Goal: Find specific page/section: Find specific page/section

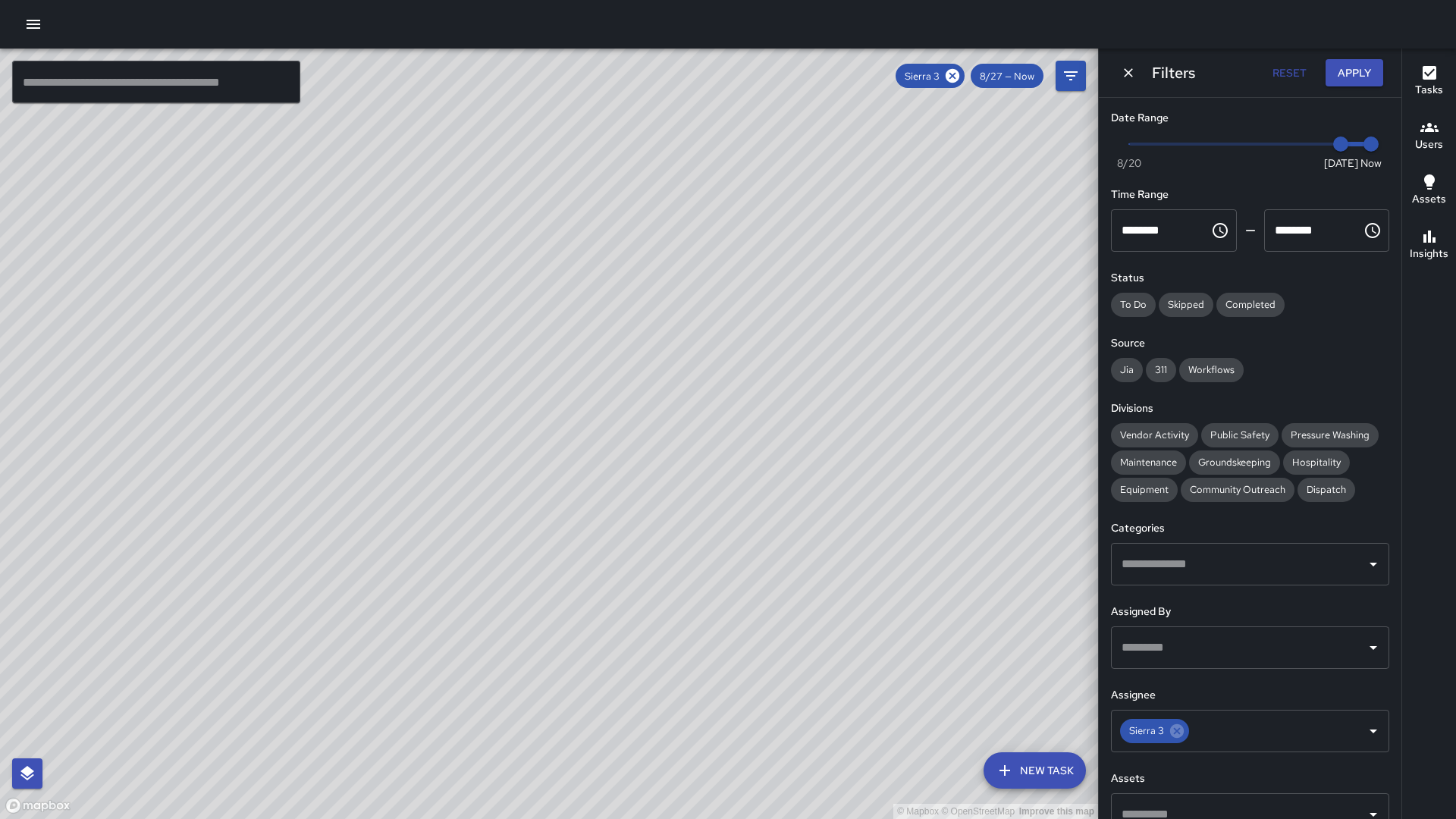
scroll to position [22, 0]
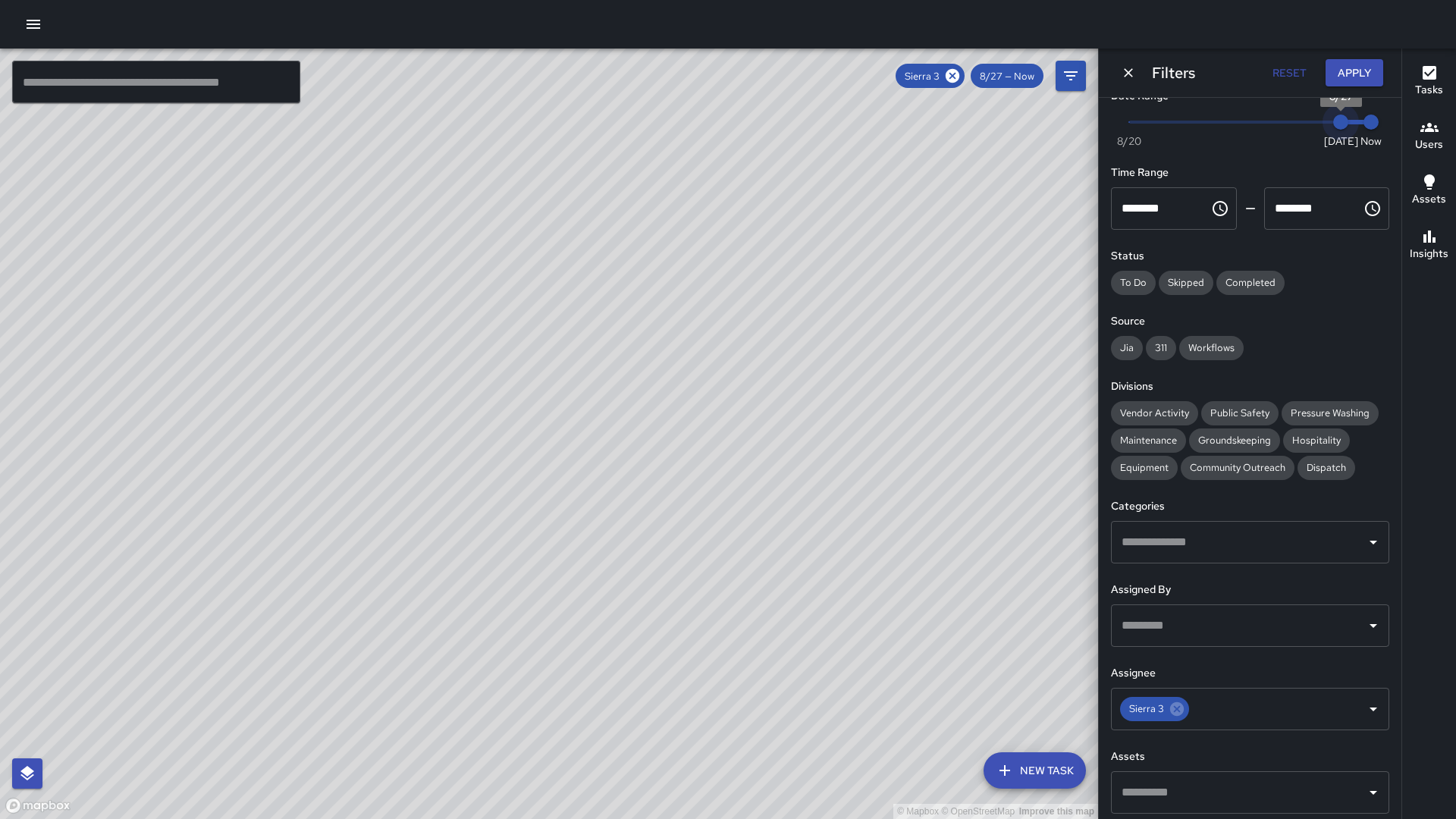
click at [1333, 119] on span "8/27" at bounding box center [1341, 122] width 15 height 15
type input "*"
click at [1322, 119] on span "Now [DATE] [DATE] 10:30 am" at bounding box center [1251, 122] width 242 height 23
click at [955, 75] on icon at bounding box center [952, 75] width 16 height 16
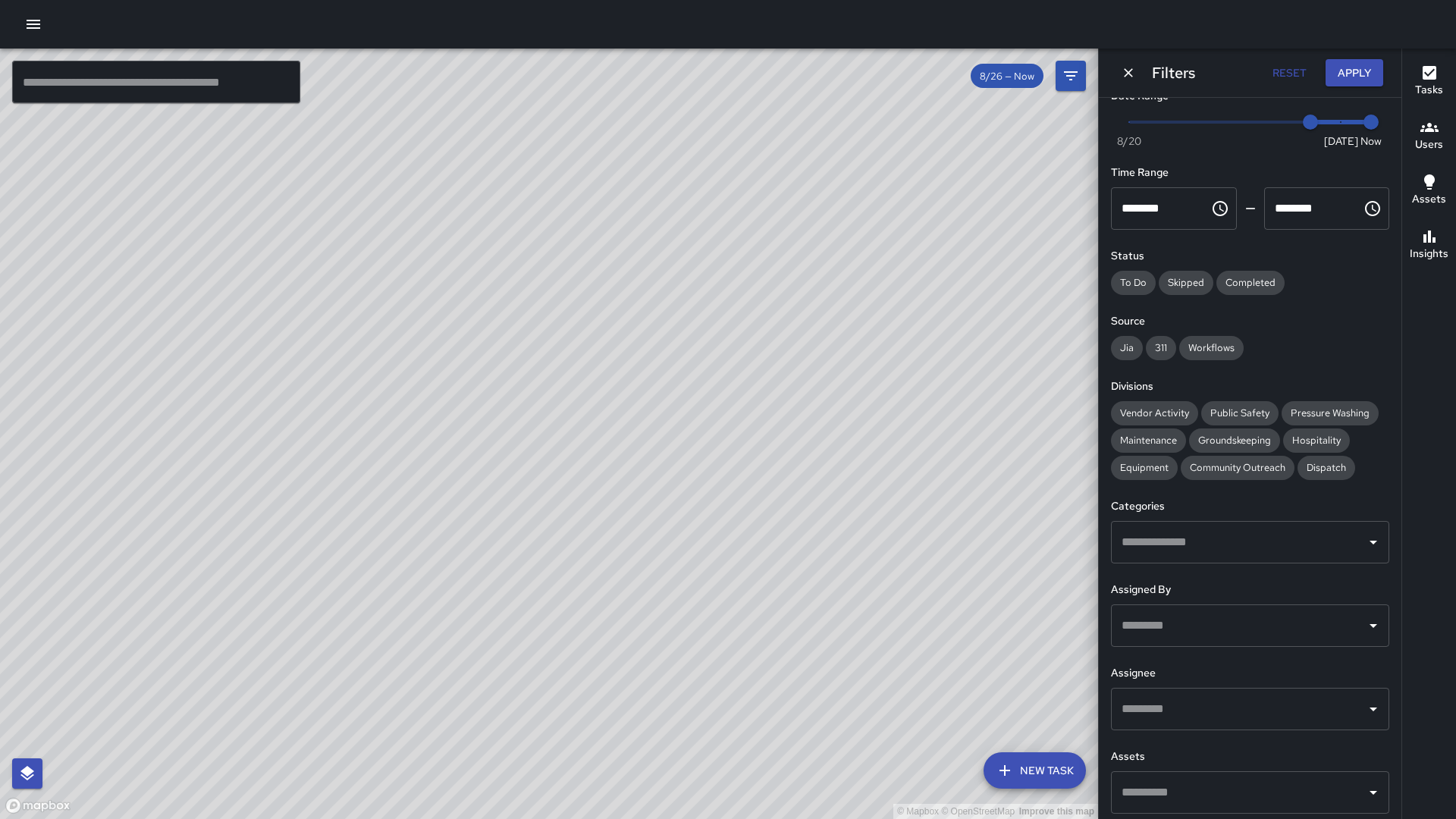
click at [208, 80] on input "text" at bounding box center [155, 82] width 288 height 43
drag, startPoint x: 717, startPoint y: 250, endPoint x: 666, endPoint y: 337, distance: 100.8
click at [666, 337] on div "© Mapbox © OpenStreetMap Improve this map" at bounding box center [549, 434] width 1098 height 771
click at [85, 95] on input "text" at bounding box center [155, 82] width 288 height 43
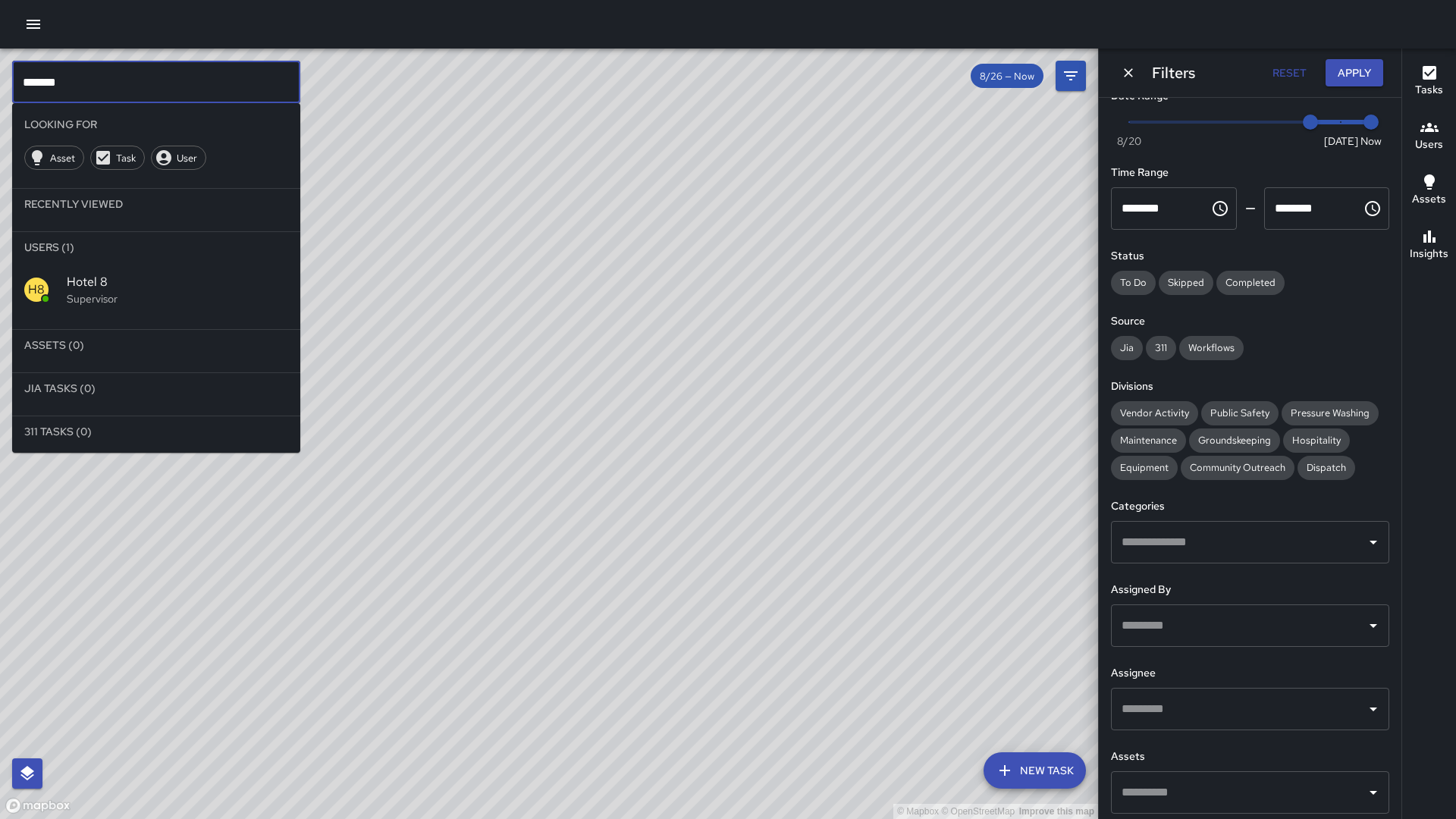
click at [98, 289] on span "Hotel 8" at bounding box center [177, 282] width 222 height 18
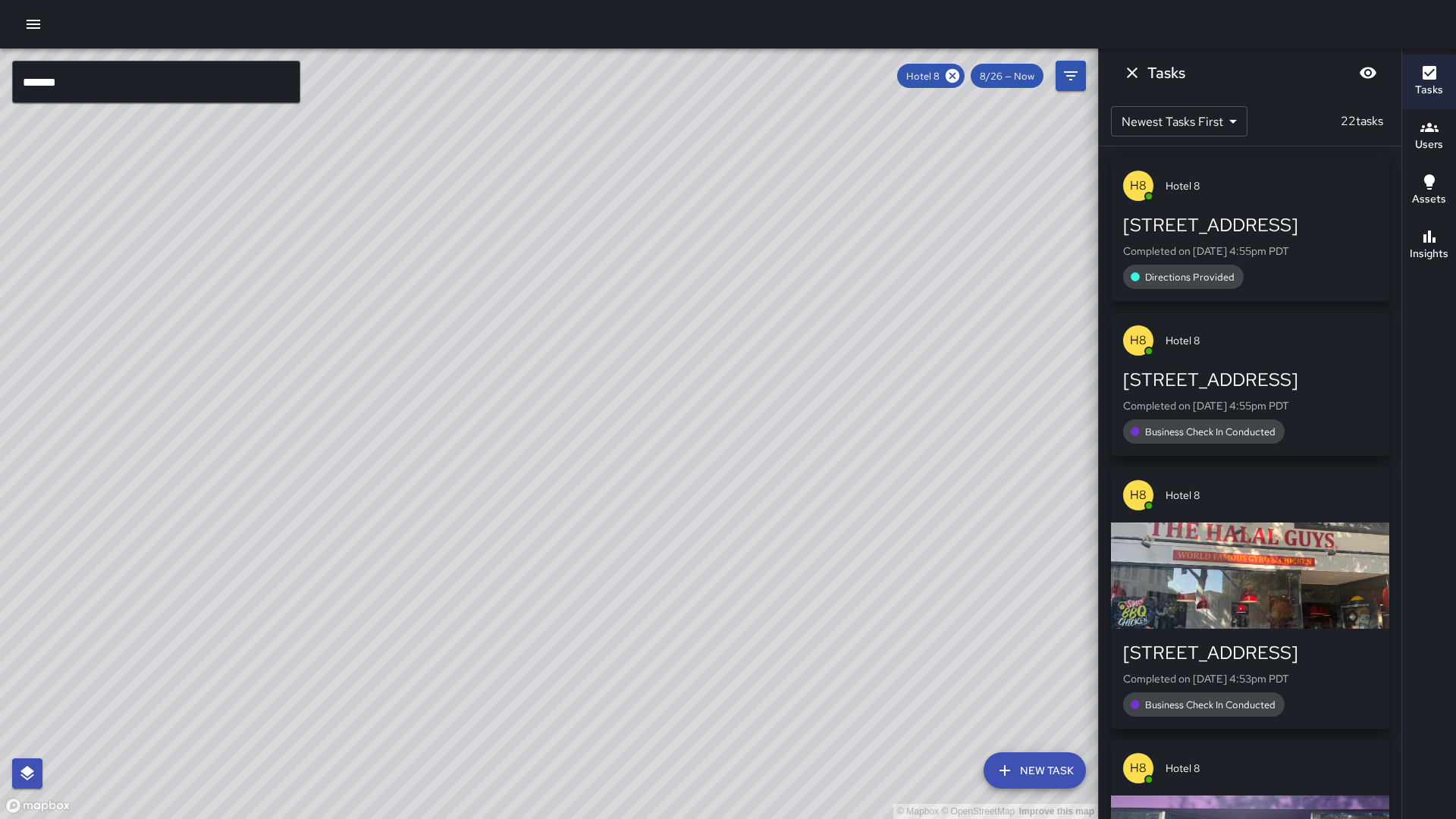
drag, startPoint x: 501, startPoint y: 397, endPoint x: 342, endPoint y: 525, distance: 204.1
click at [342, 525] on div "© Mapbox © OpenStreetMap Improve this map" at bounding box center [549, 434] width 1098 height 771
click at [948, 80] on icon at bounding box center [952, 75] width 16 height 16
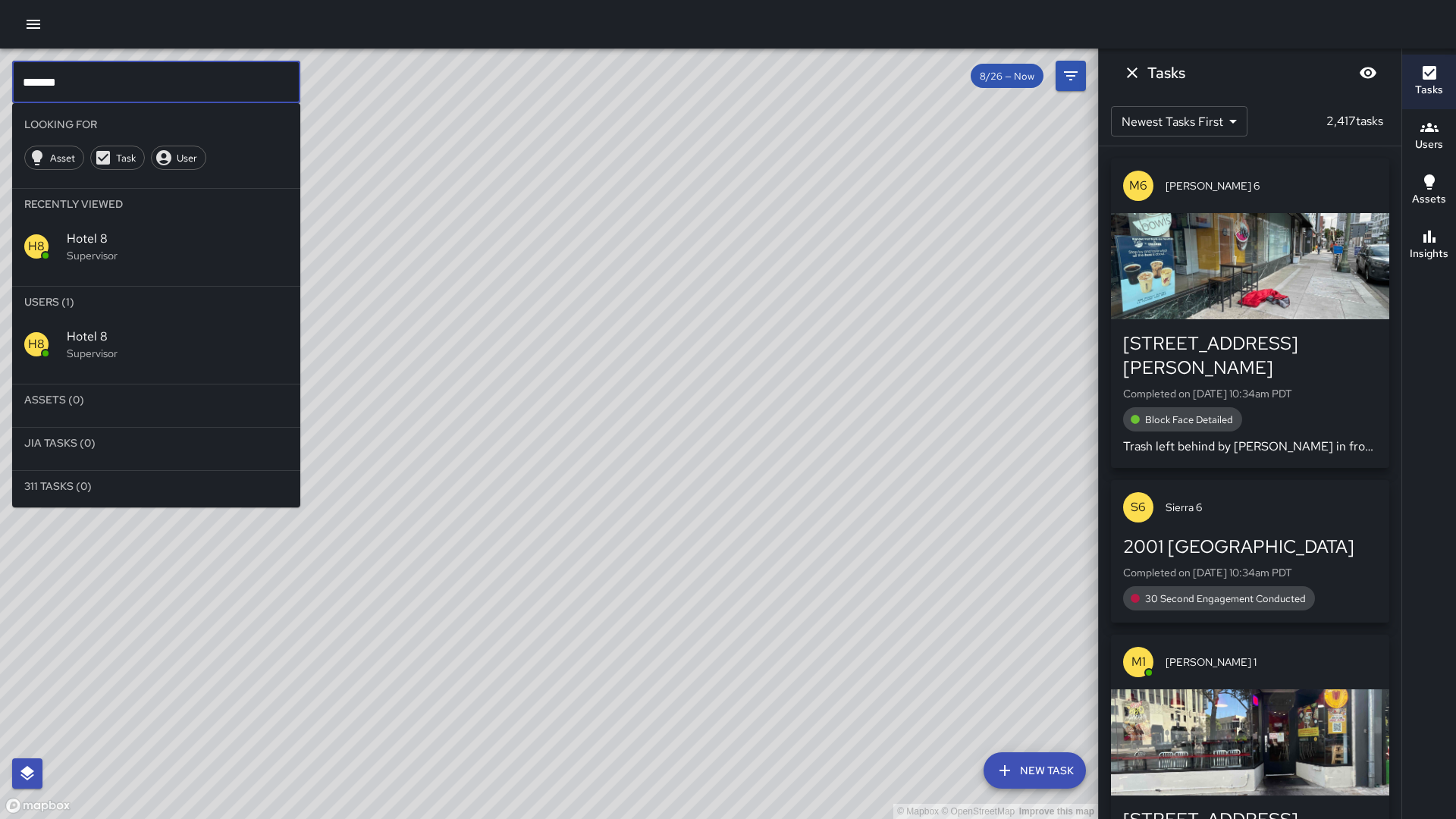
click at [193, 84] on input "*******" at bounding box center [155, 82] width 288 height 43
click at [125, 345] on span "Hotel 9" at bounding box center [177, 337] width 222 height 18
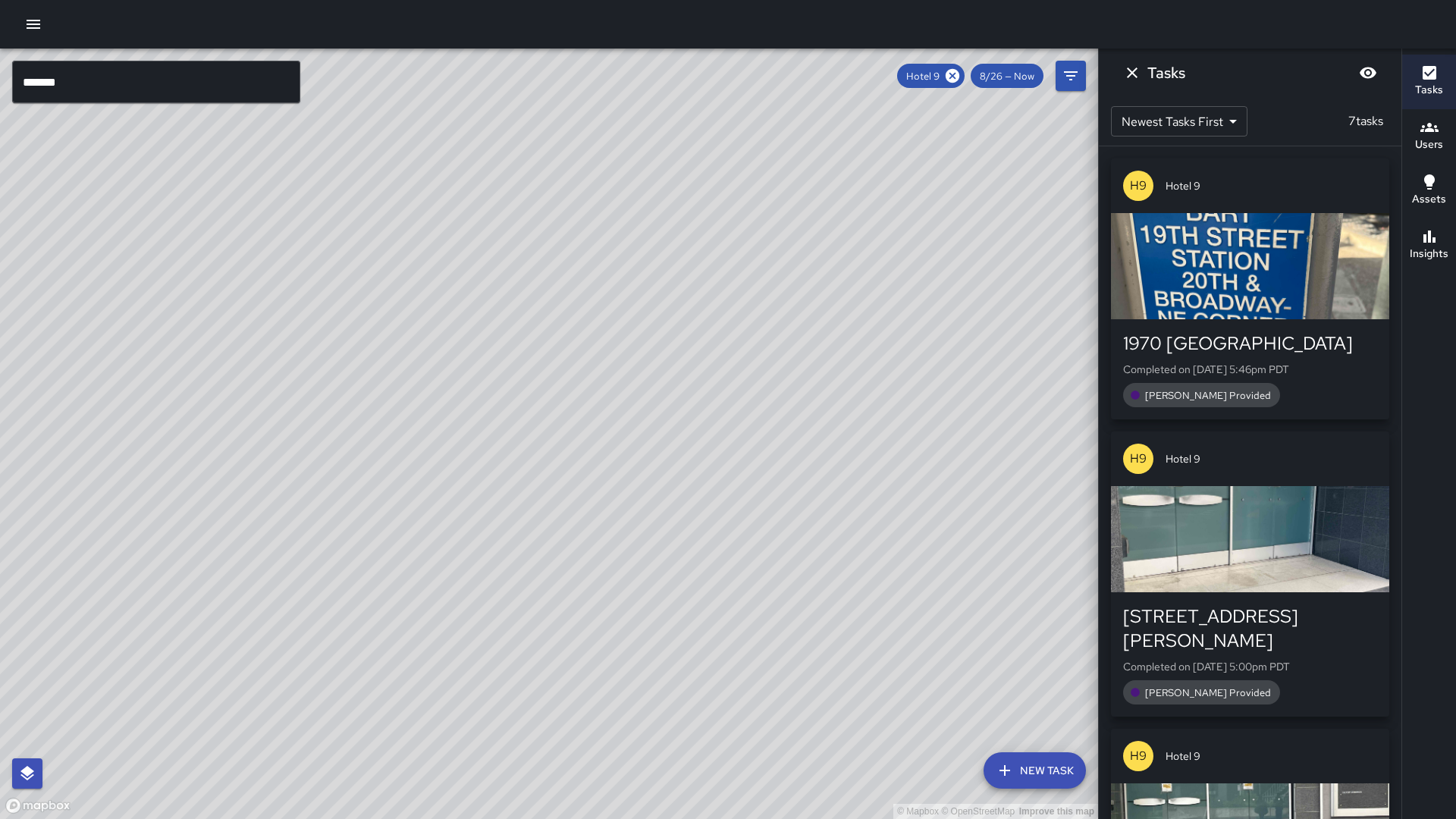
drag, startPoint x: 443, startPoint y: 419, endPoint x: 450, endPoint y: 347, distance: 72.3
click at [446, 341] on div "© Mapbox © OpenStreetMap Improve this map" at bounding box center [549, 434] width 1098 height 771
click at [957, 75] on icon at bounding box center [952, 75] width 14 height 14
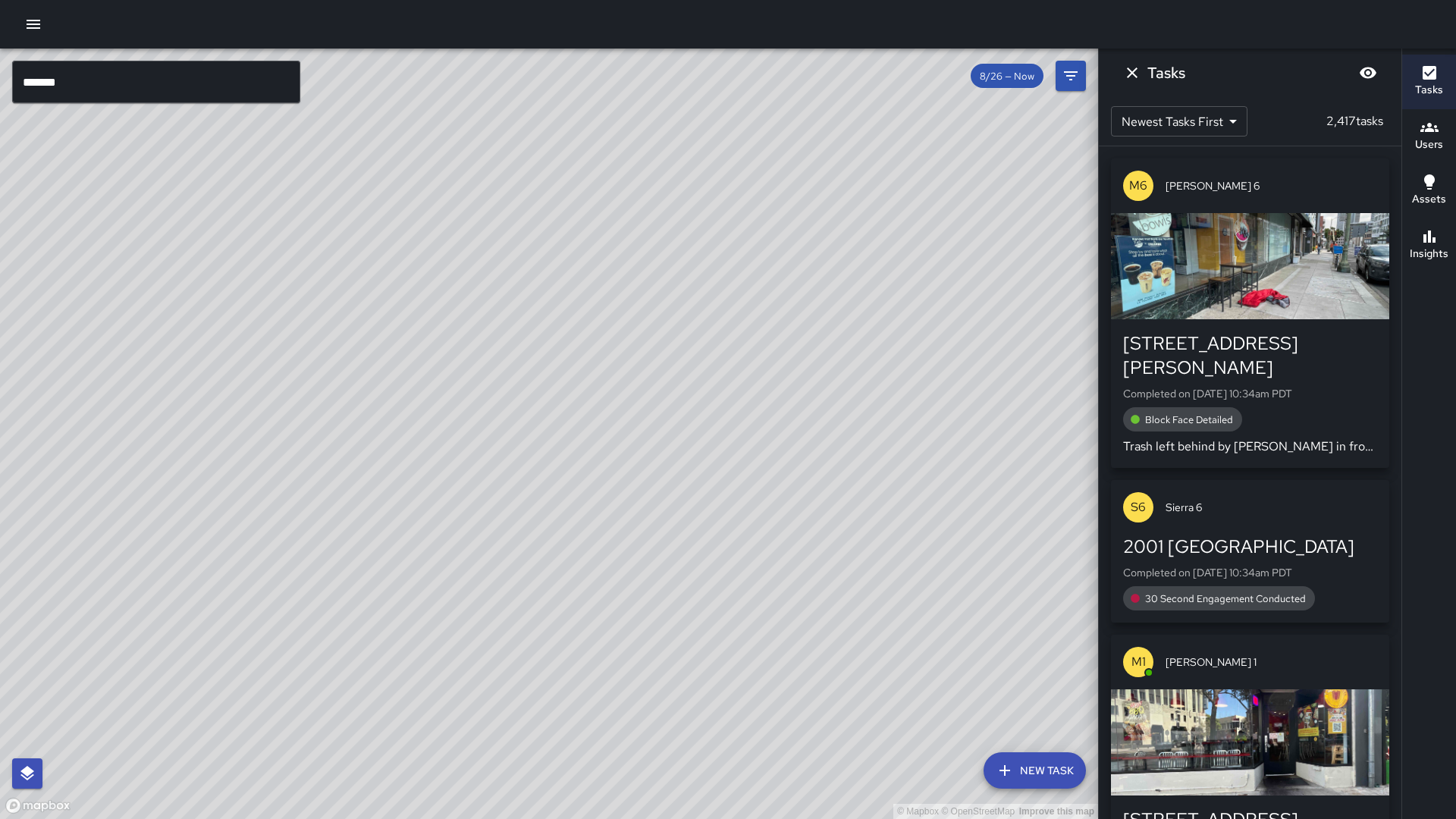
click at [215, 76] on input "*******" at bounding box center [155, 82] width 288 height 43
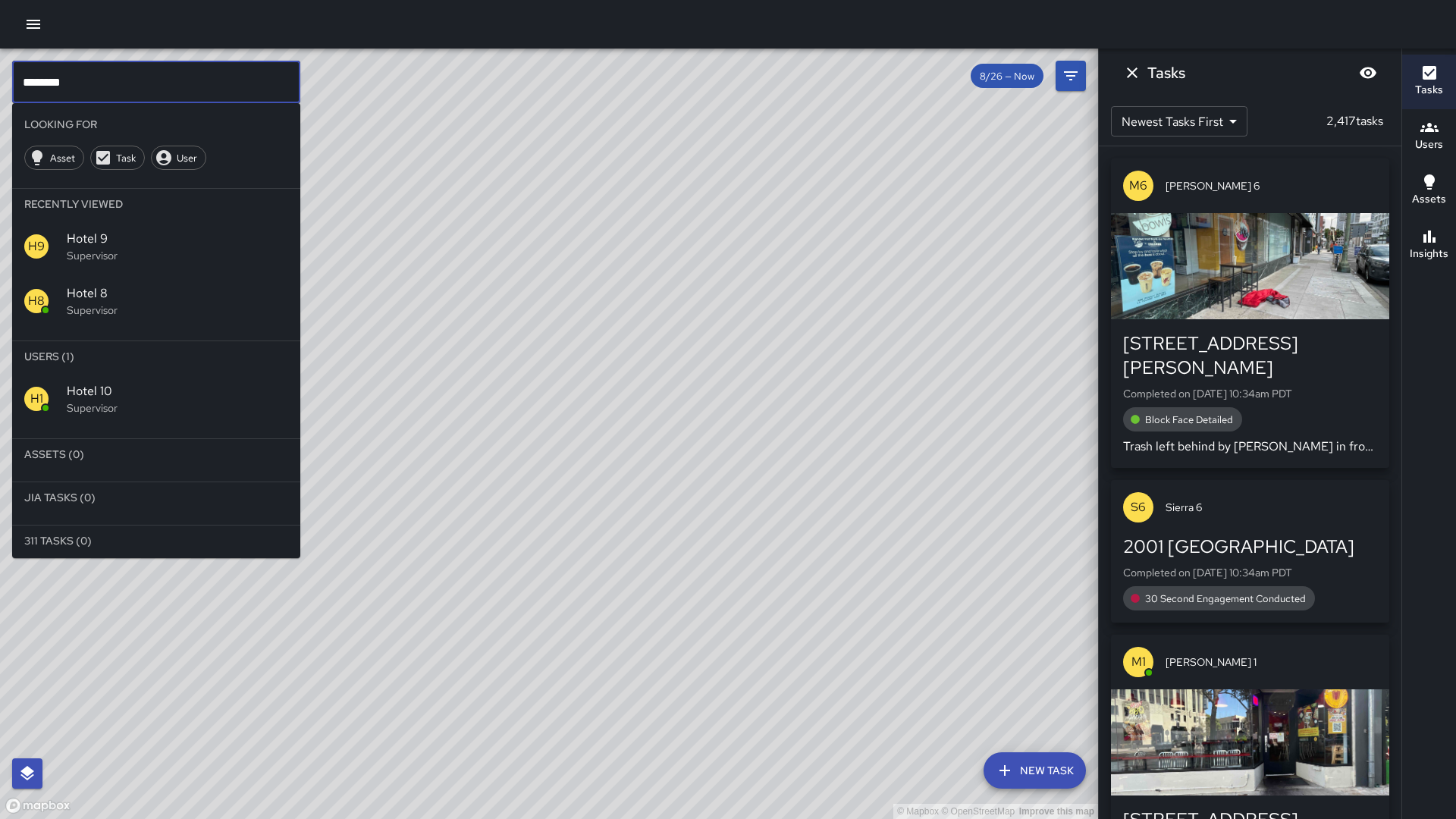
type input "********"
click at [113, 405] on p "Supervisor" at bounding box center [177, 408] width 222 height 15
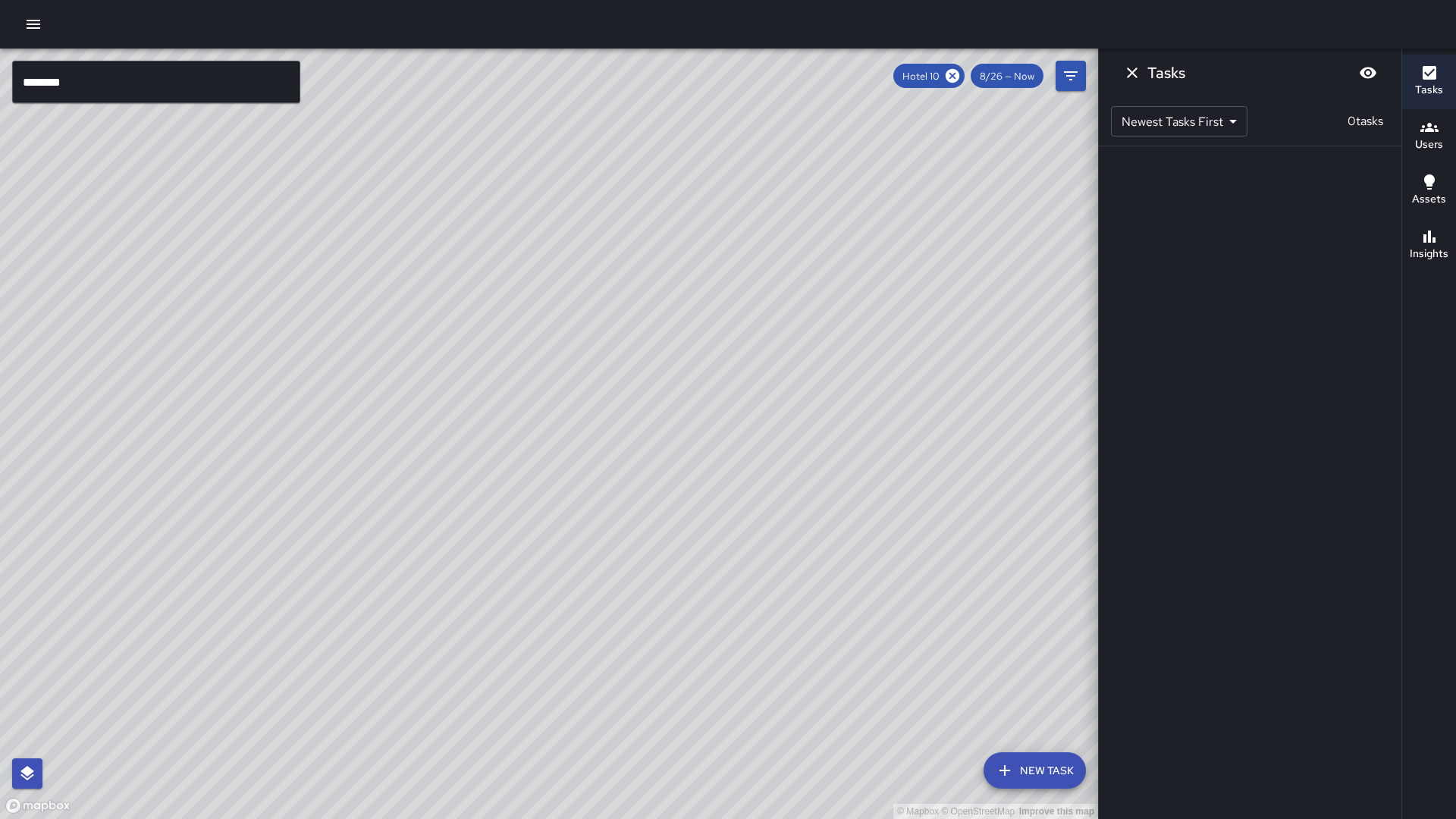
drag, startPoint x: 452, startPoint y: 436, endPoint x: 470, endPoint y: 405, distance: 35.8
click at [470, 405] on div "© Mapbox © OpenStreetMap Improve this map" at bounding box center [549, 434] width 1098 height 771
click at [951, 76] on icon at bounding box center [952, 75] width 14 height 14
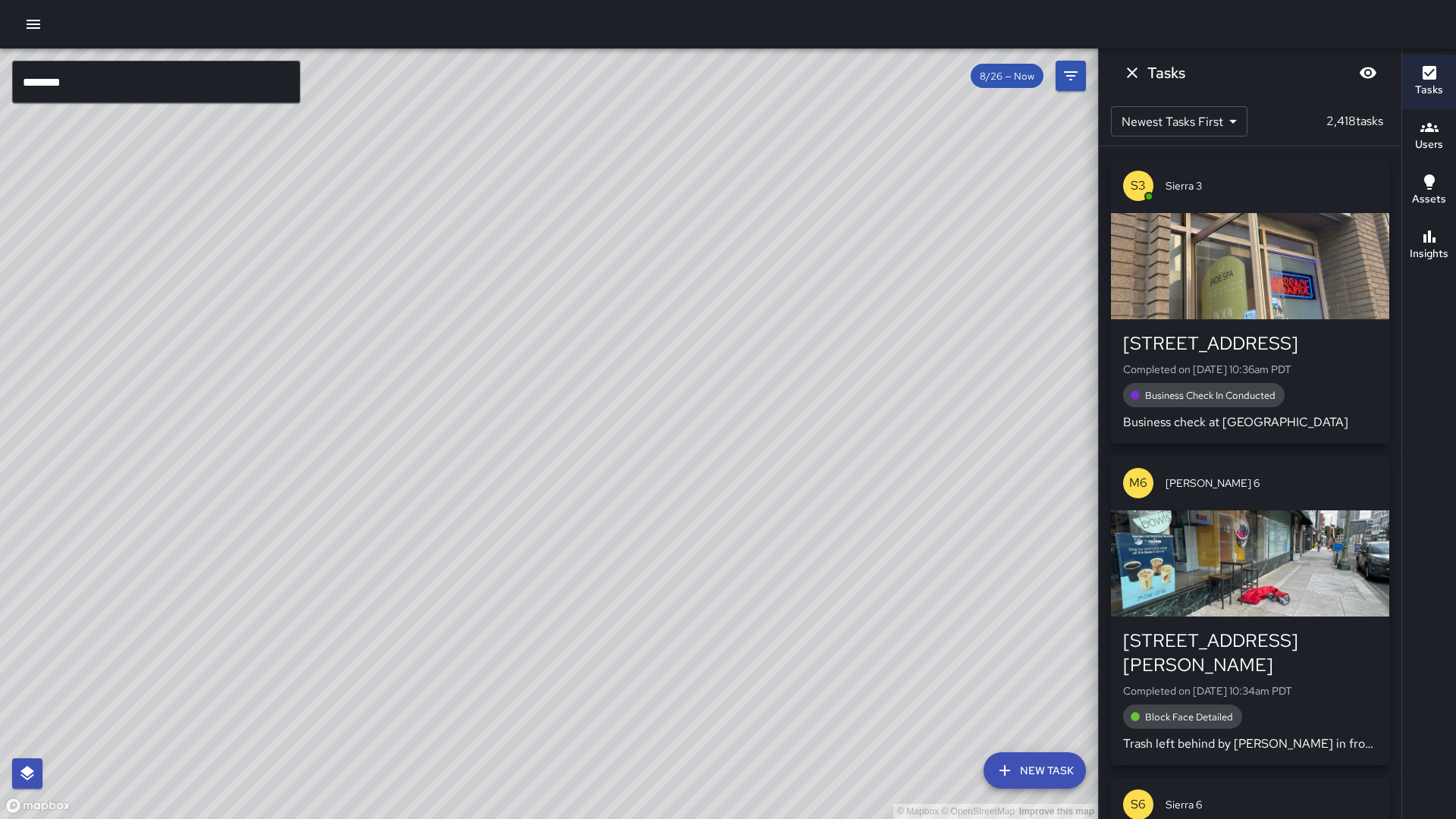
click at [1172, 549] on div "button" at bounding box center [1251, 564] width 278 height 106
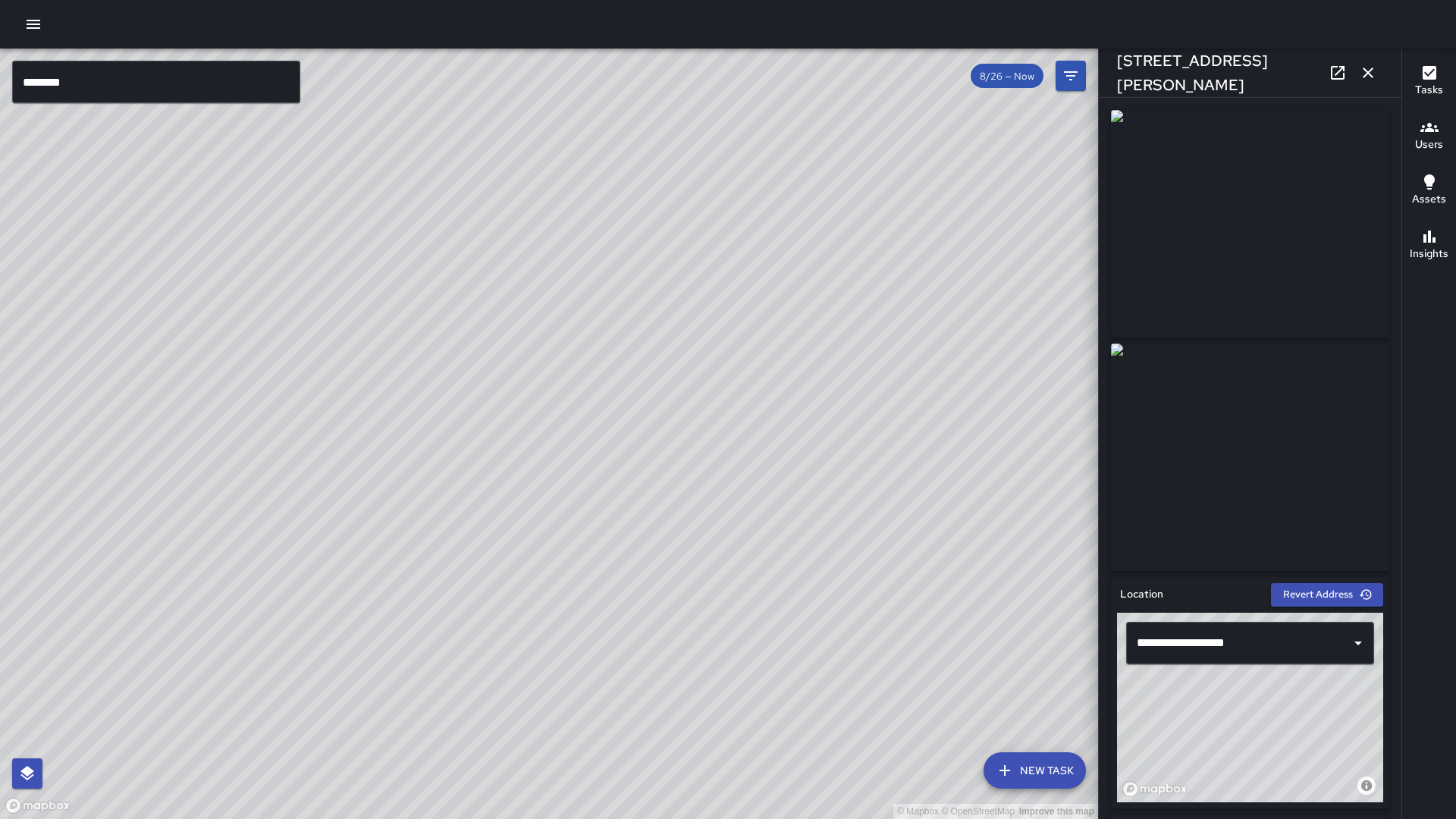
scroll to position [0, 1]
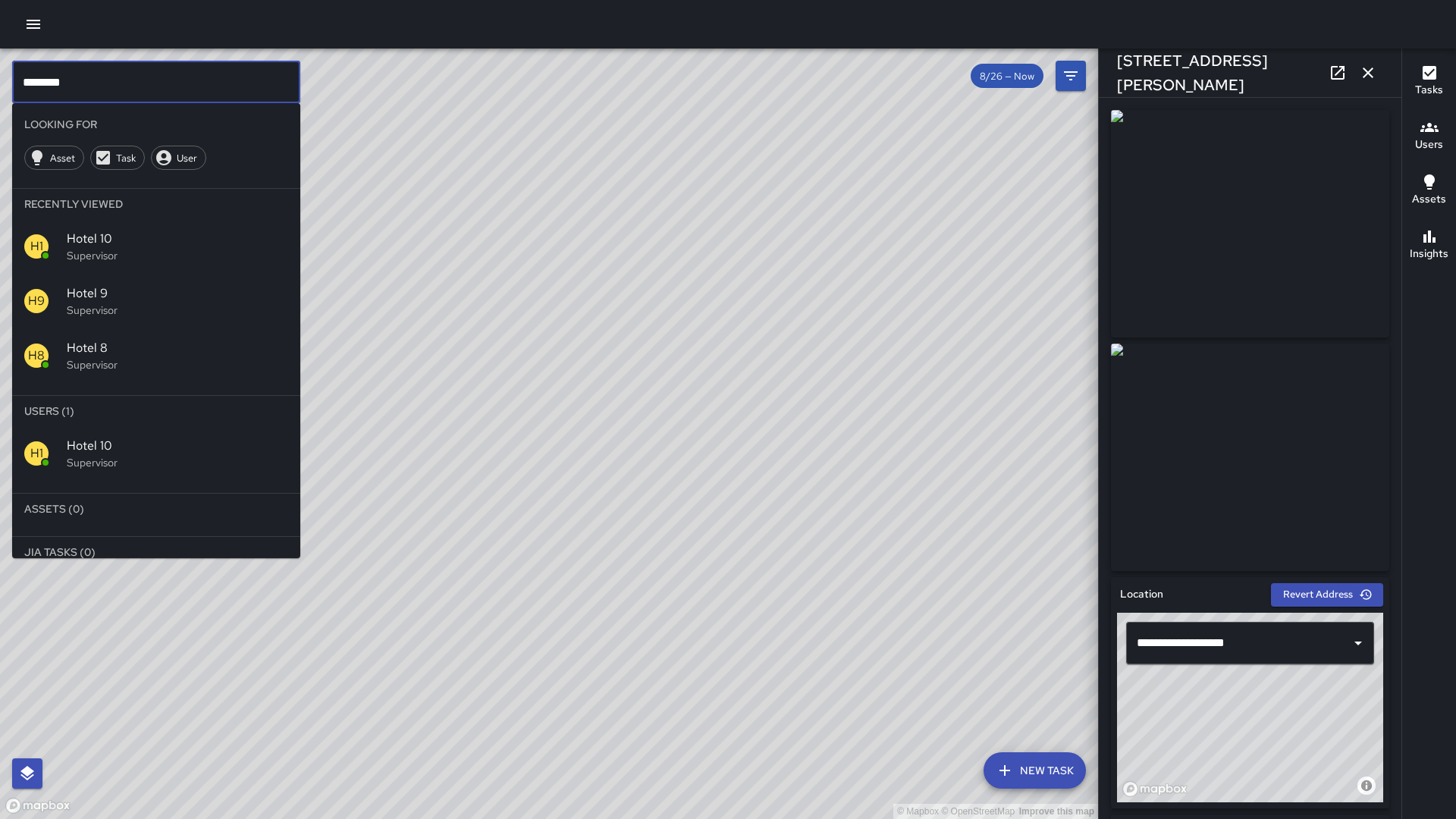
click at [117, 85] on input "********" at bounding box center [155, 82] width 288 height 43
click at [118, 85] on input "********" at bounding box center [155, 82] width 288 height 43
type input "******"
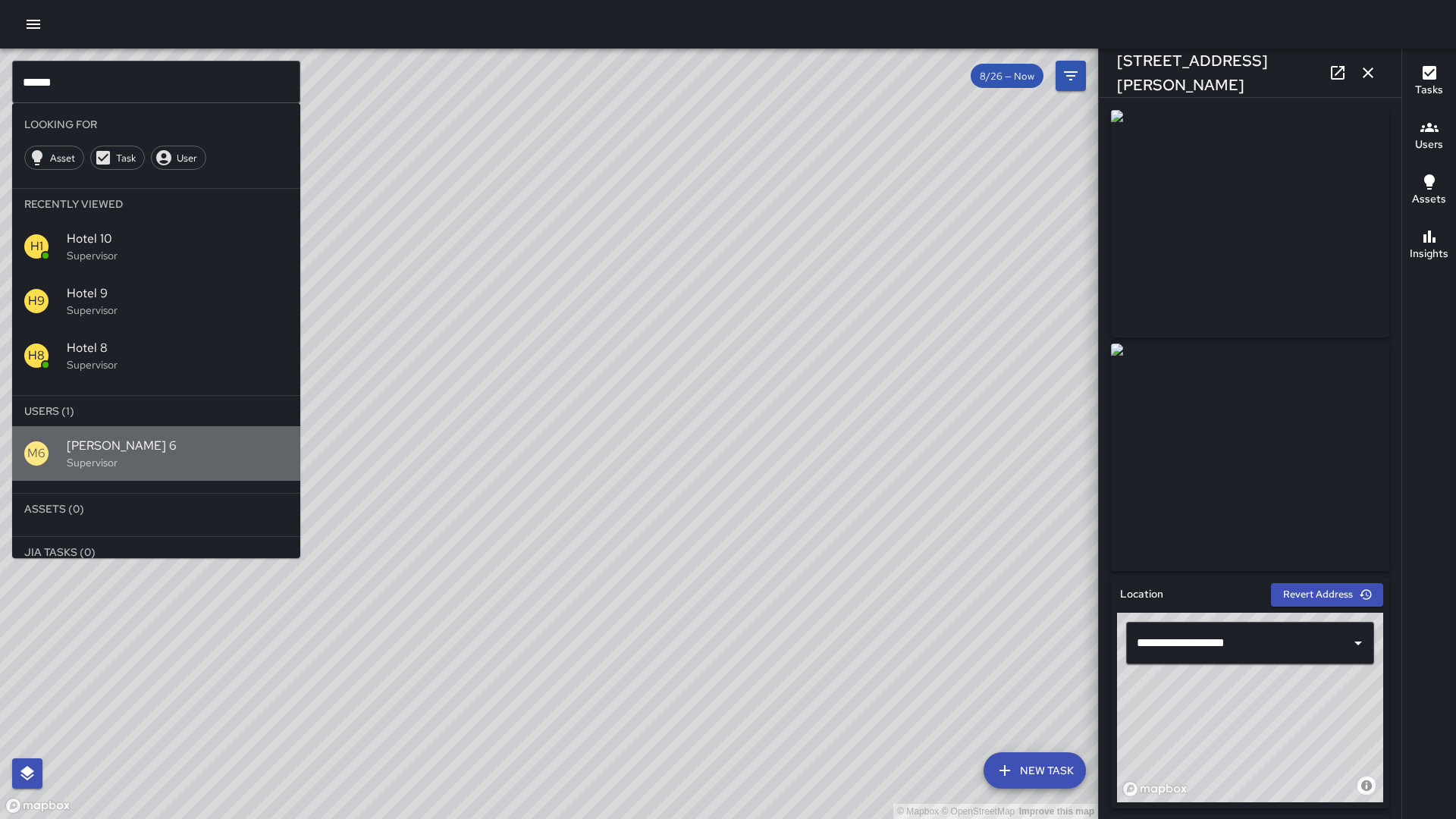
click at [107, 444] on span "[PERSON_NAME] 6" at bounding box center [177, 446] width 222 height 18
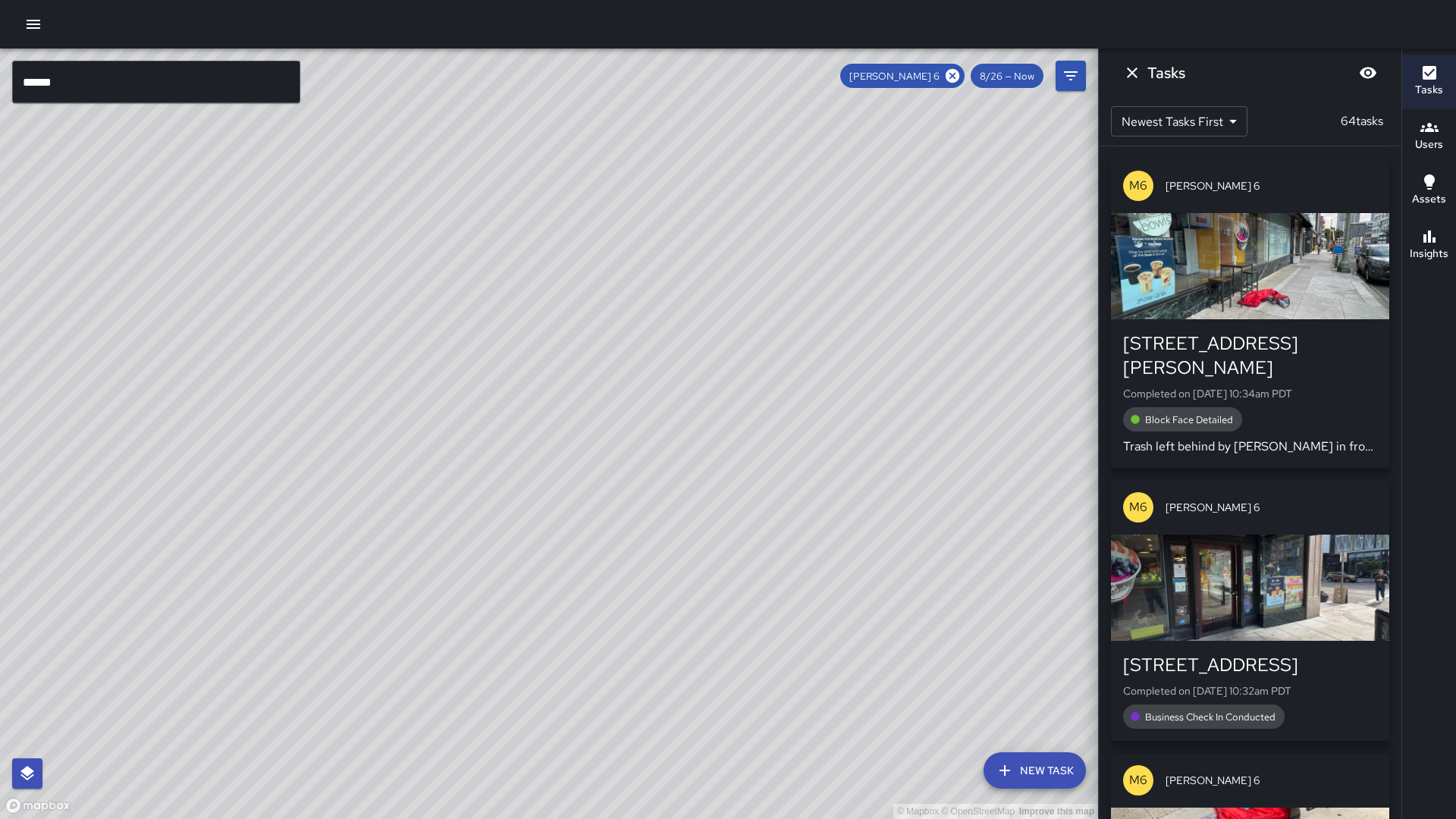
scroll to position [0, 0]
drag, startPoint x: 282, startPoint y: 521, endPoint x: 454, endPoint y: 413, distance: 203.1
click at [454, 413] on div "© Mapbox © OpenStreetMap Improve this map" at bounding box center [549, 434] width 1098 height 771
drag, startPoint x: 359, startPoint y: 561, endPoint x: 447, endPoint y: 506, distance: 103.8
click at [444, 498] on div "© Mapbox © OpenStreetMap Improve this map" at bounding box center [549, 434] width 1098 height 771
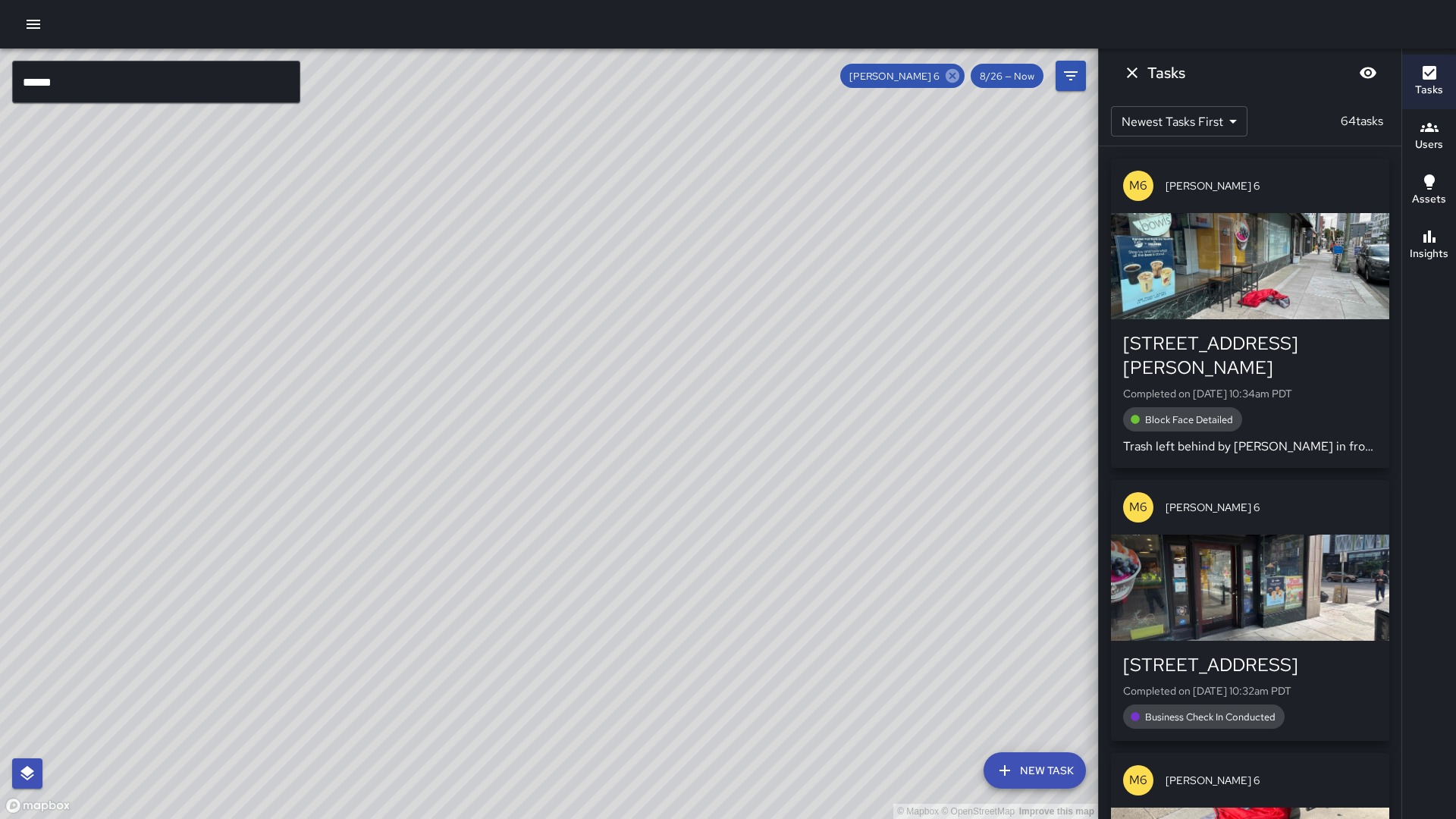
click at [959, 75] on icon at bounding box center [952, 75] width 14 height 14
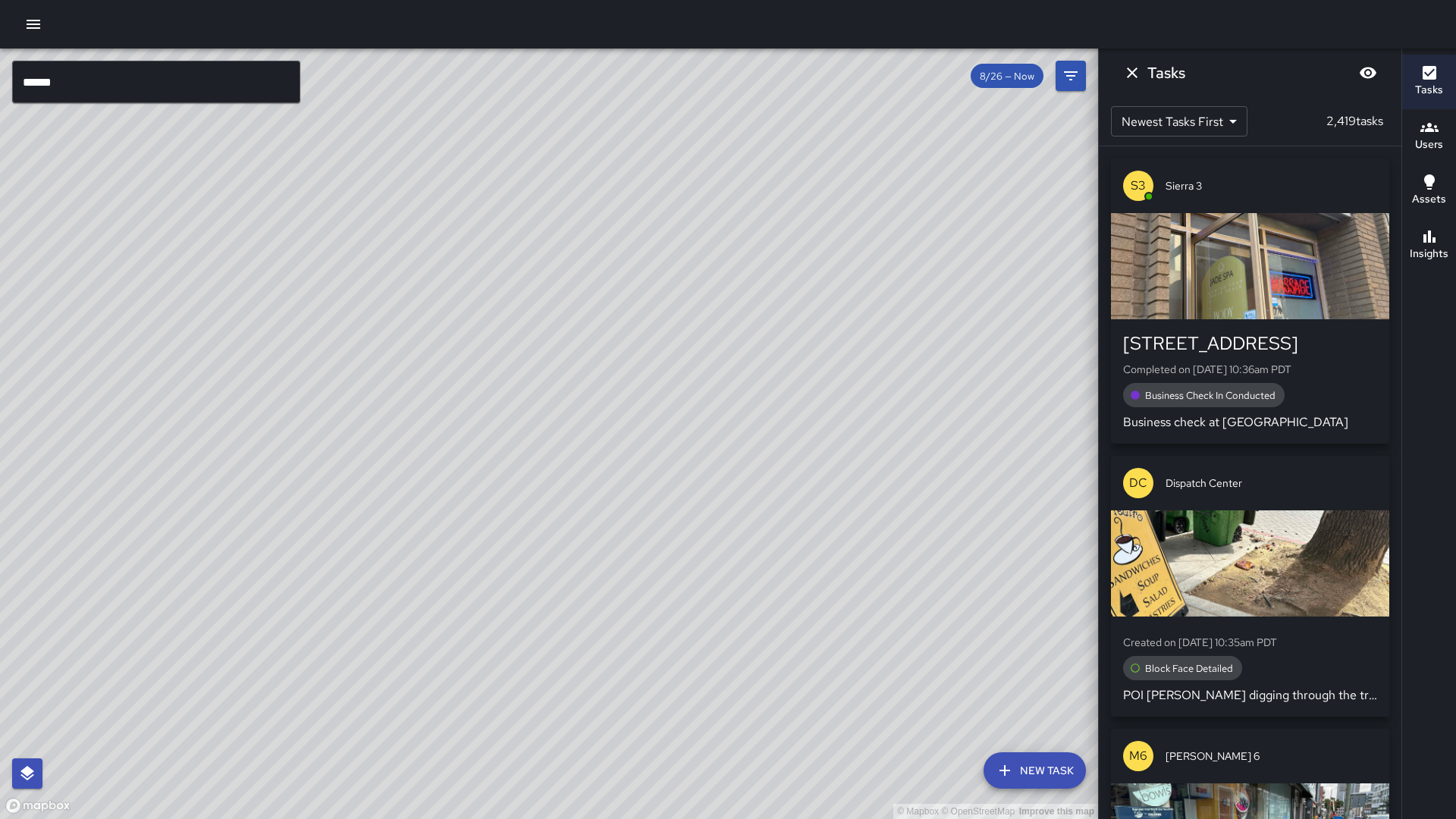
click at [192, 93] on input "******" at bounding box center [155, 82] width 288 height 43
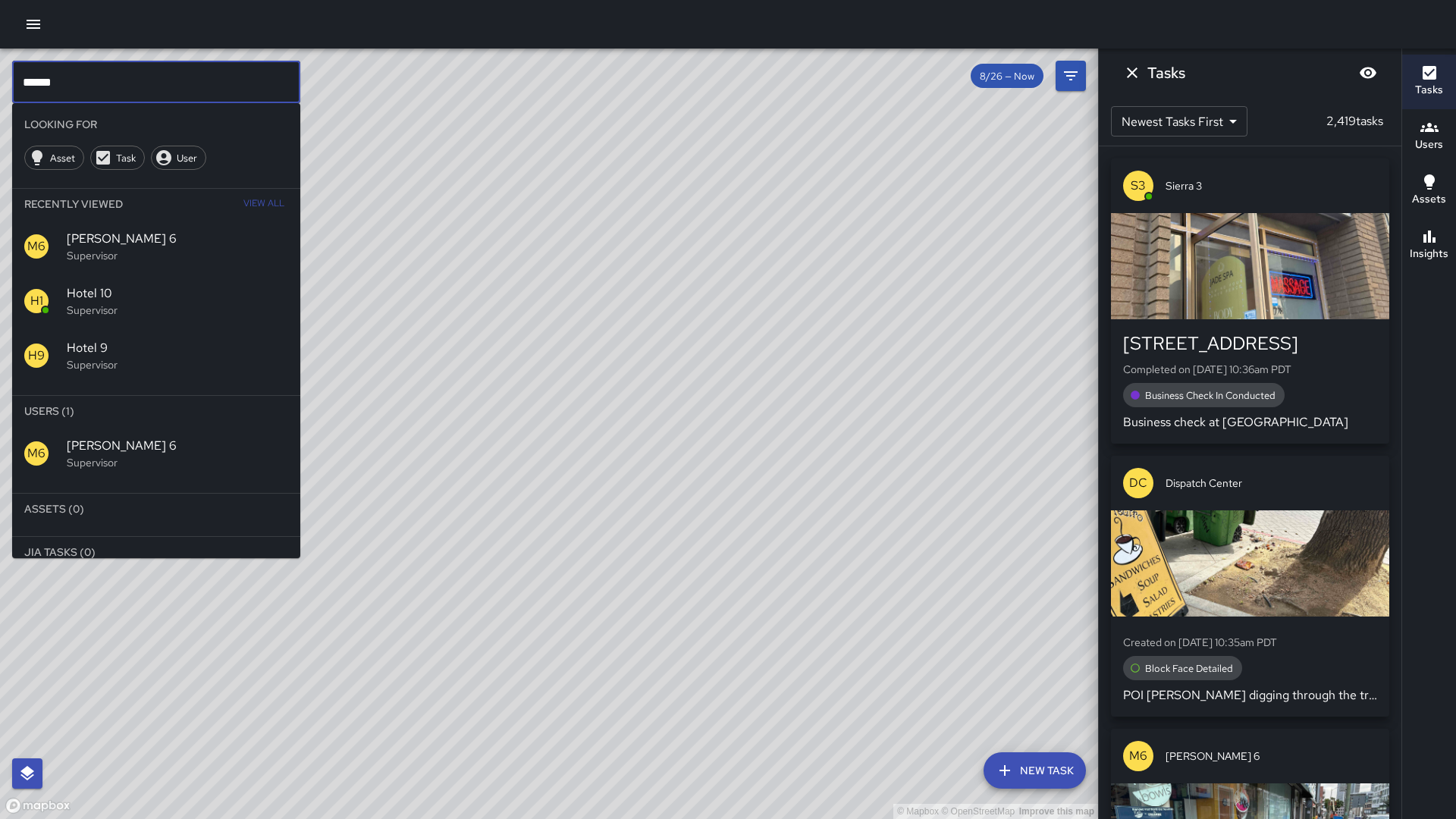
click at [192, 93] on input "******" at bounding box center [155, 82] width 288 height 43
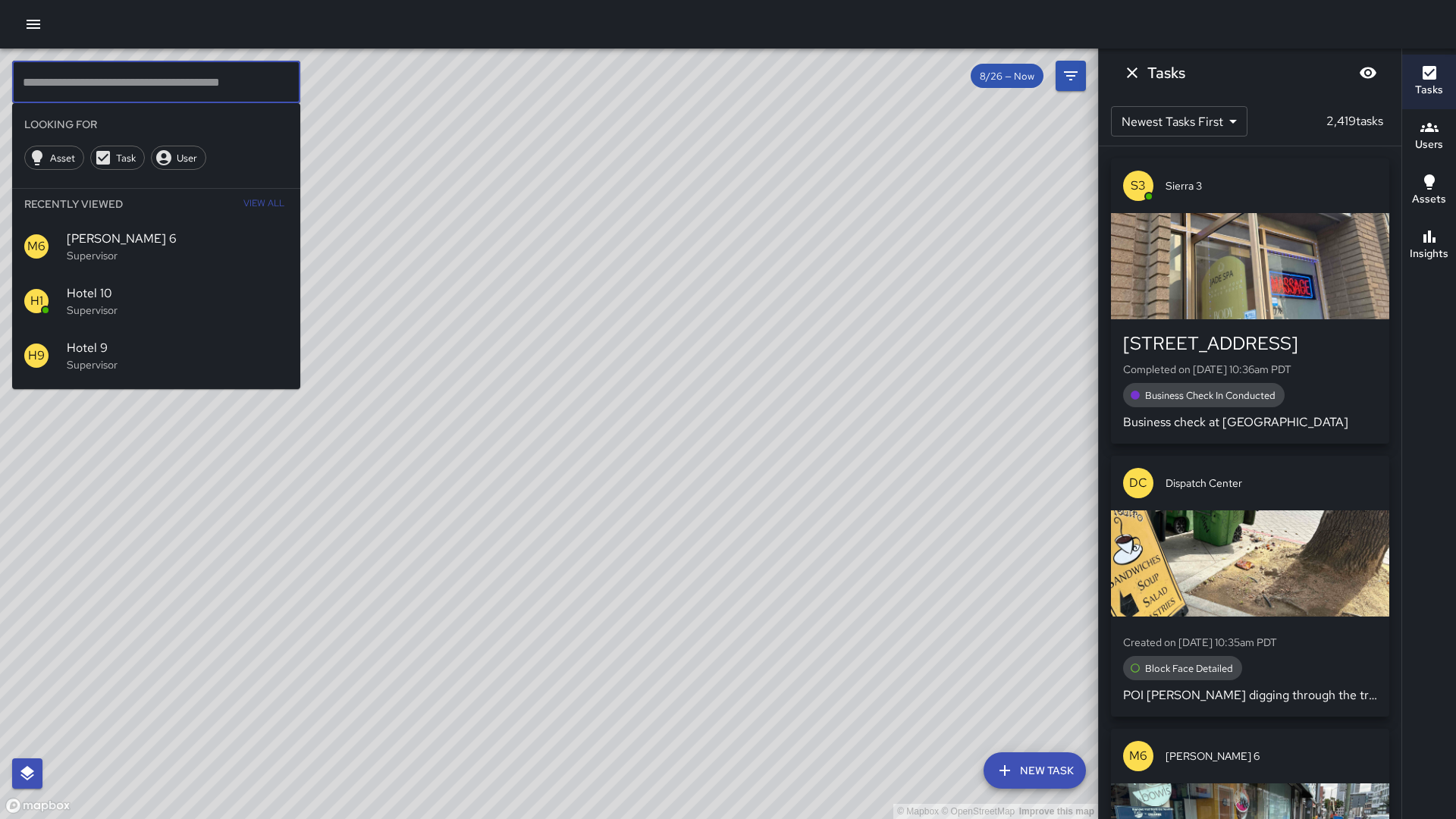
click at [506, 386] on div "© Mapbox © OpenStreetMap Improve this map" at bounding box center [549, 434] width 1098 height 771
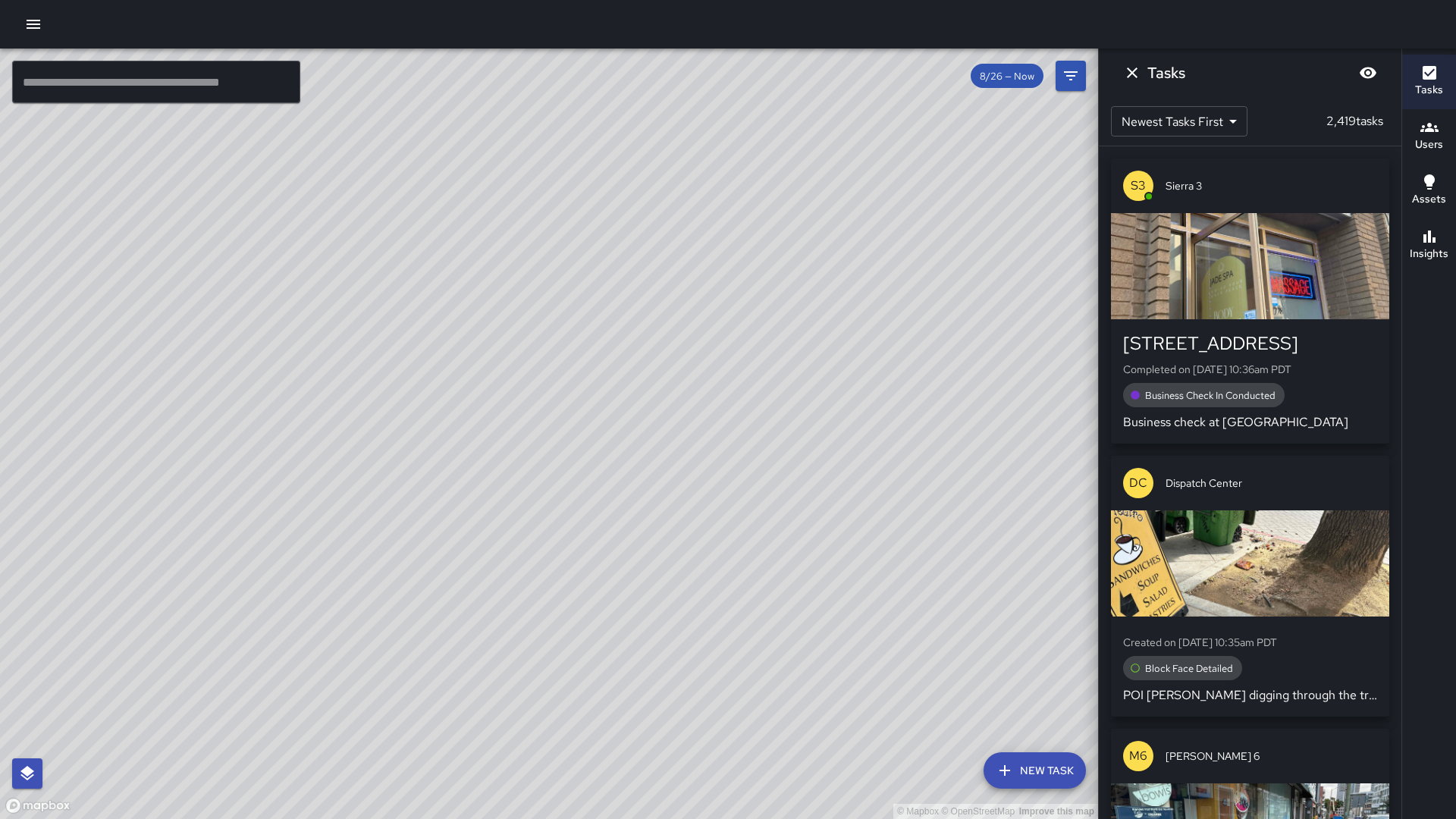
drag, startPoint x: 246, startPoint y: 301, endPoint x: 250, endPoint y: 323, distance: 22.4
click at [250, 323] on div "© Mapbox © OpenStreetMap Improve this map" at bounding box center [549, 434] width 1098 height 771
drag, startPoint x: 414, startPoint y: 351, endPoint x: 419, endPoint y: 384, distance: 33.4
click at [419, 384] on div "© Mapbox © OpenStreetMap Improve this map" at bounding box center [549, 434] width 1098 height 771
drag, startPoint x: 460, startPoint y: 206, endPoint x: 461, endPoint y: 224, distance: 18.0
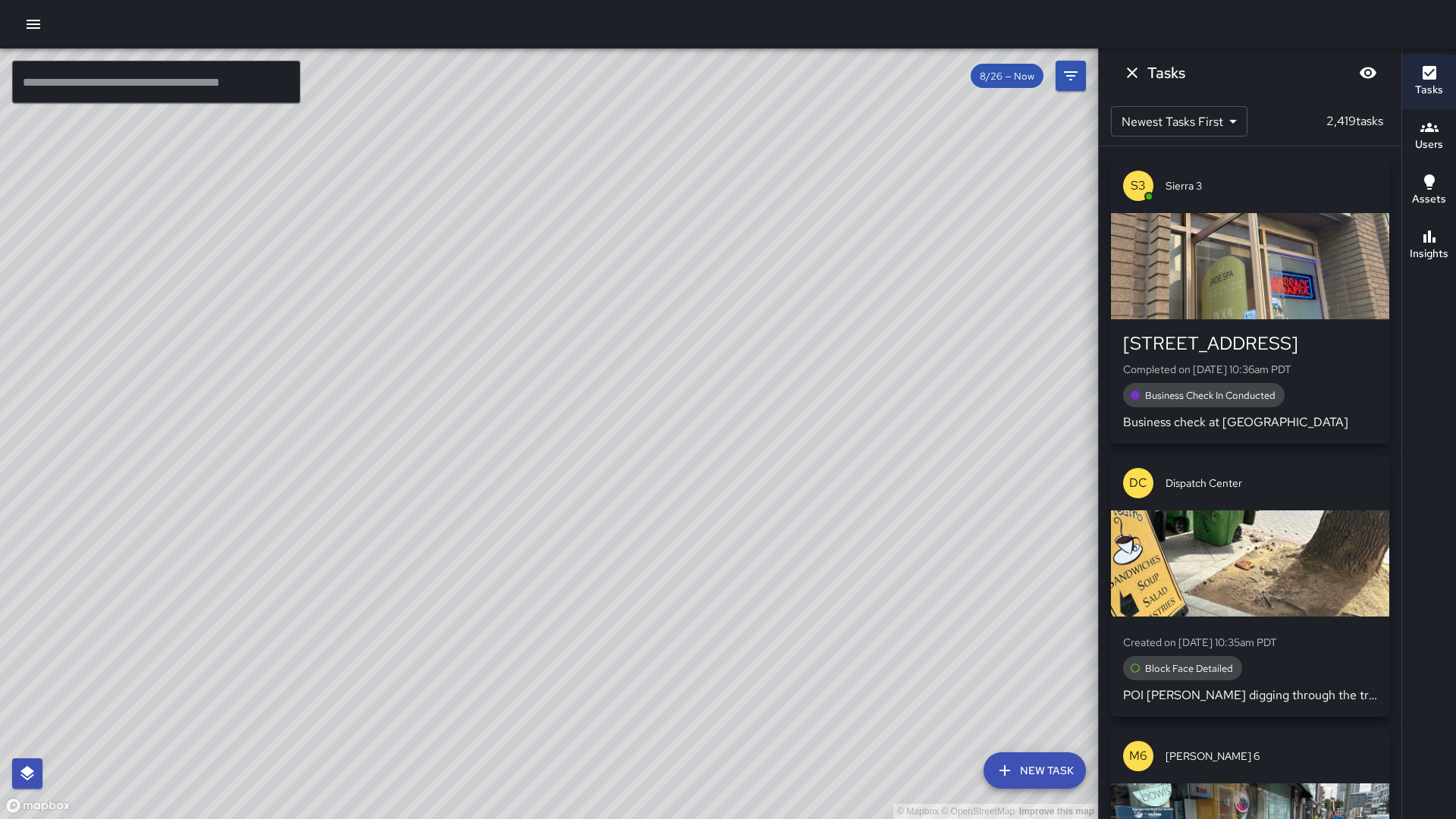
click at [461, 224] on div "© Mapbox © OpenStreetMap Improve this map" at bounding box center [549, 434] width 1098 height 771
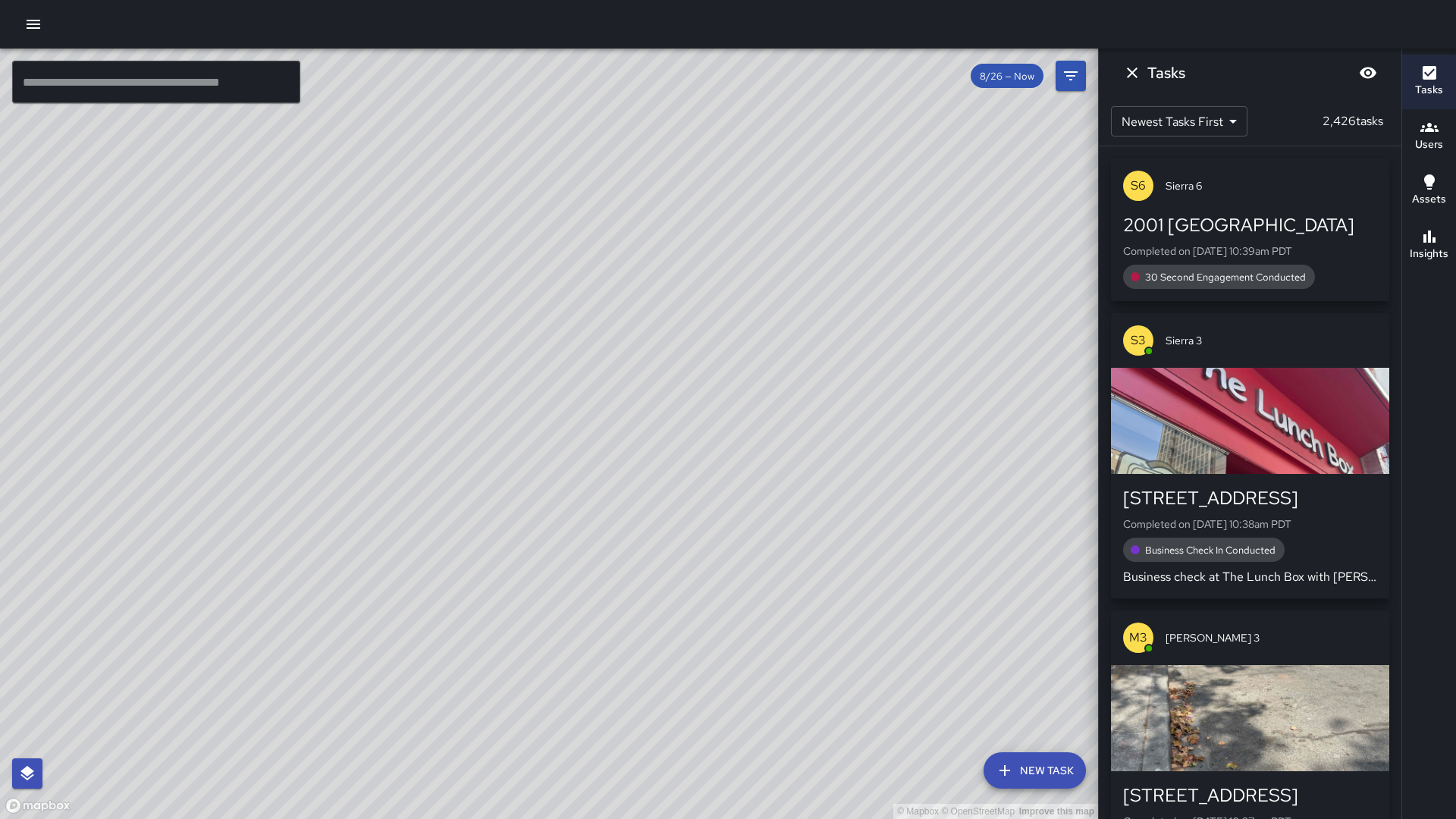
drag, startPoint x: 497, startPoint y: 351, endPoint x: 487, endPoint y: 328, distance: 25.1
click at [492, 312] on div "© Mapbox © OpenStreetMap Improve this map" at bounding box center [549, 434] width 1098 height 771
drag, startPoint x: 293, startPoint y: 543, endPoint x: 268, endPoint y: 559, distance: 29.7
click at [268, 559] on div "© Mapbox © OpenStreetMap Improve this map" at bounding box center [549, 434] width 1098 height 771
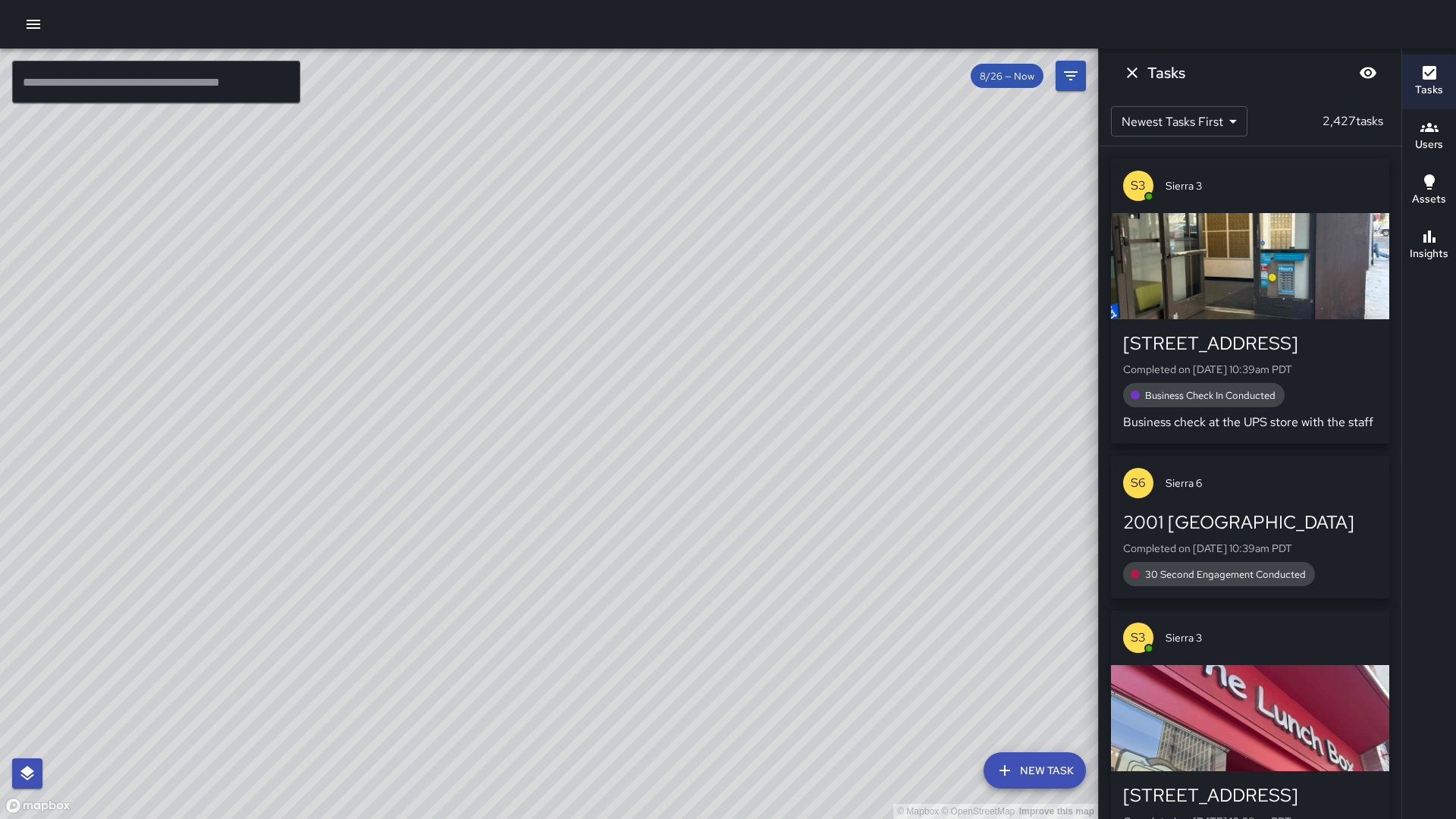
drag, startPoint x: 264, startPoint y: 563, endPoint x: 359, endPoint y: 538, distance: 98.2
click at [359, 538] on div "© Mapbox © OpenStreetMap Improve this map" at bounding box center [549, 434] width 1098 height 771
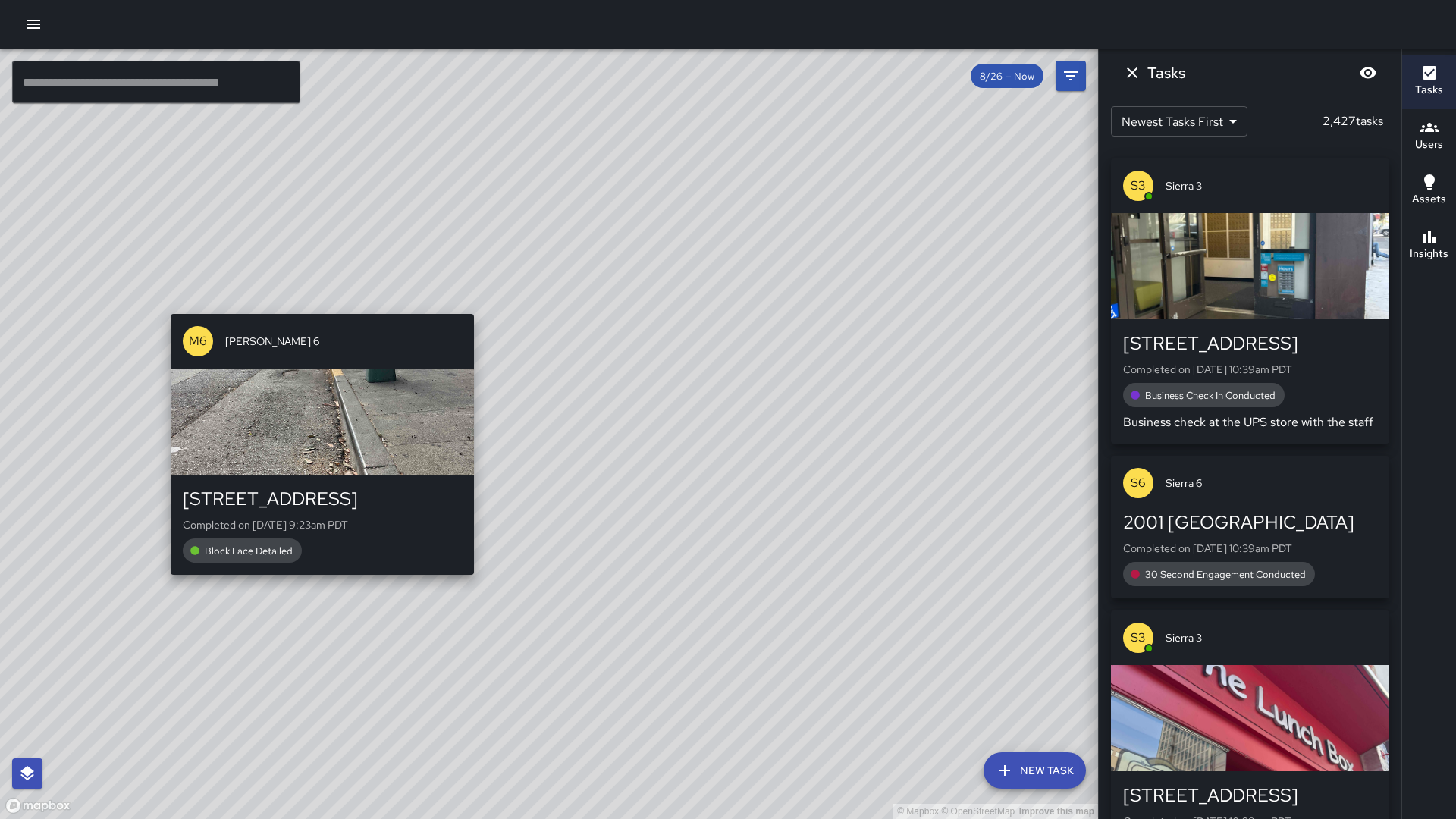
click at [314, 581] on div "M6 Mike 6 383 15th Street Completed on 8/27/2025, 9:23am PDT Block Face Detailed" at bounding box center [322, 444] width 315 height 273
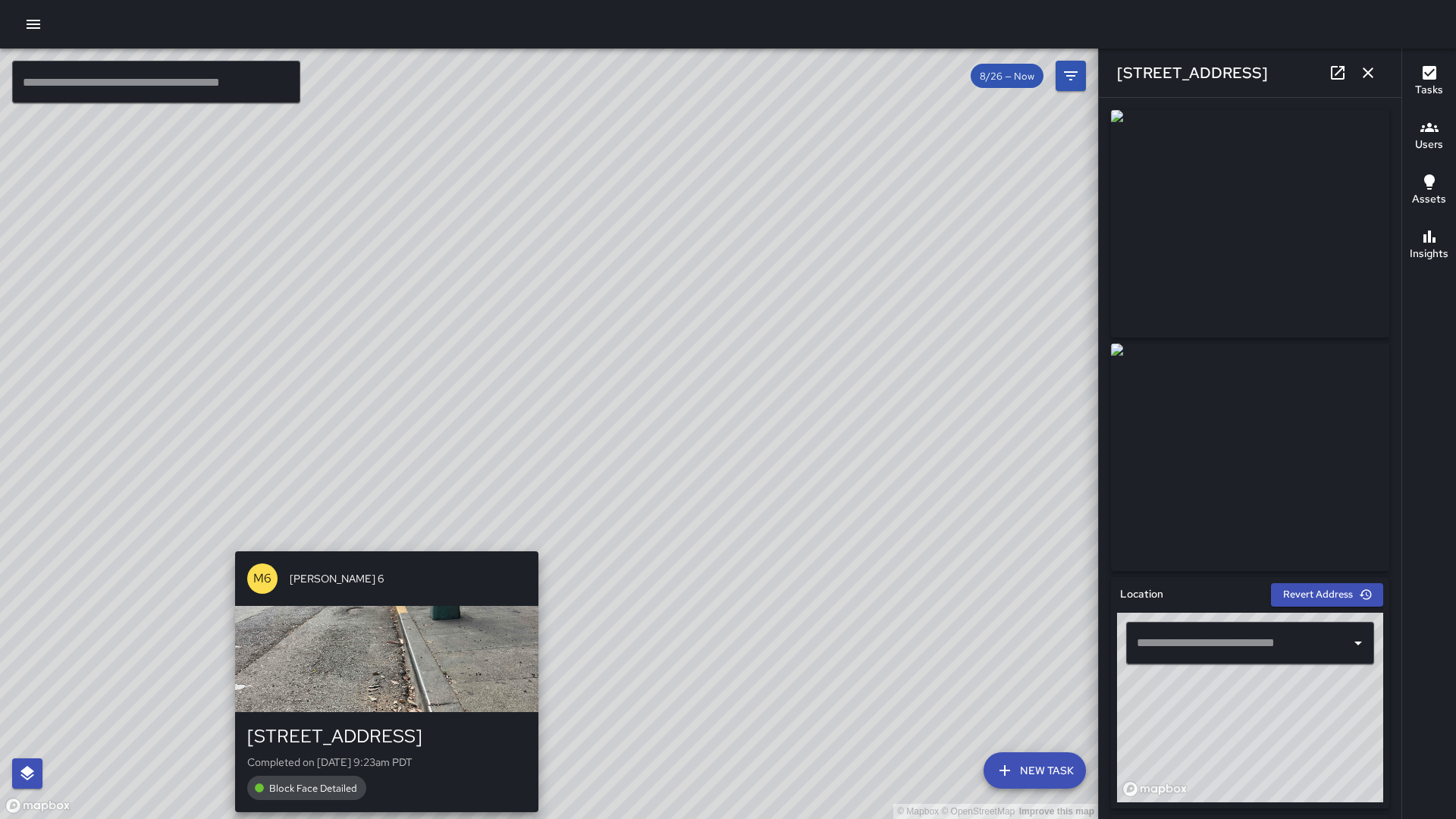
type input "**********"
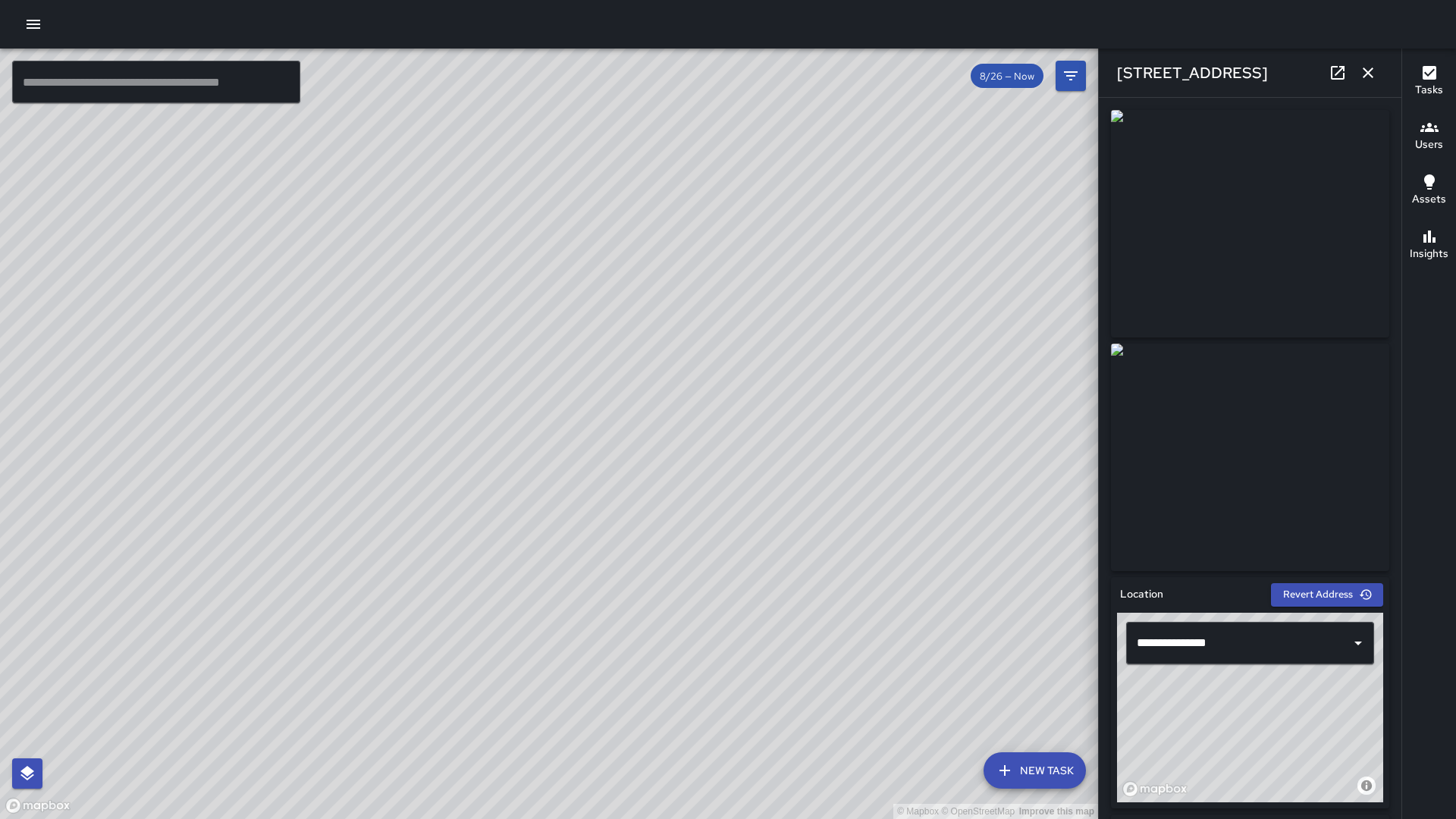
click at [1339, 77] on icon at bounding box center [1338, 73] width 18 height 18
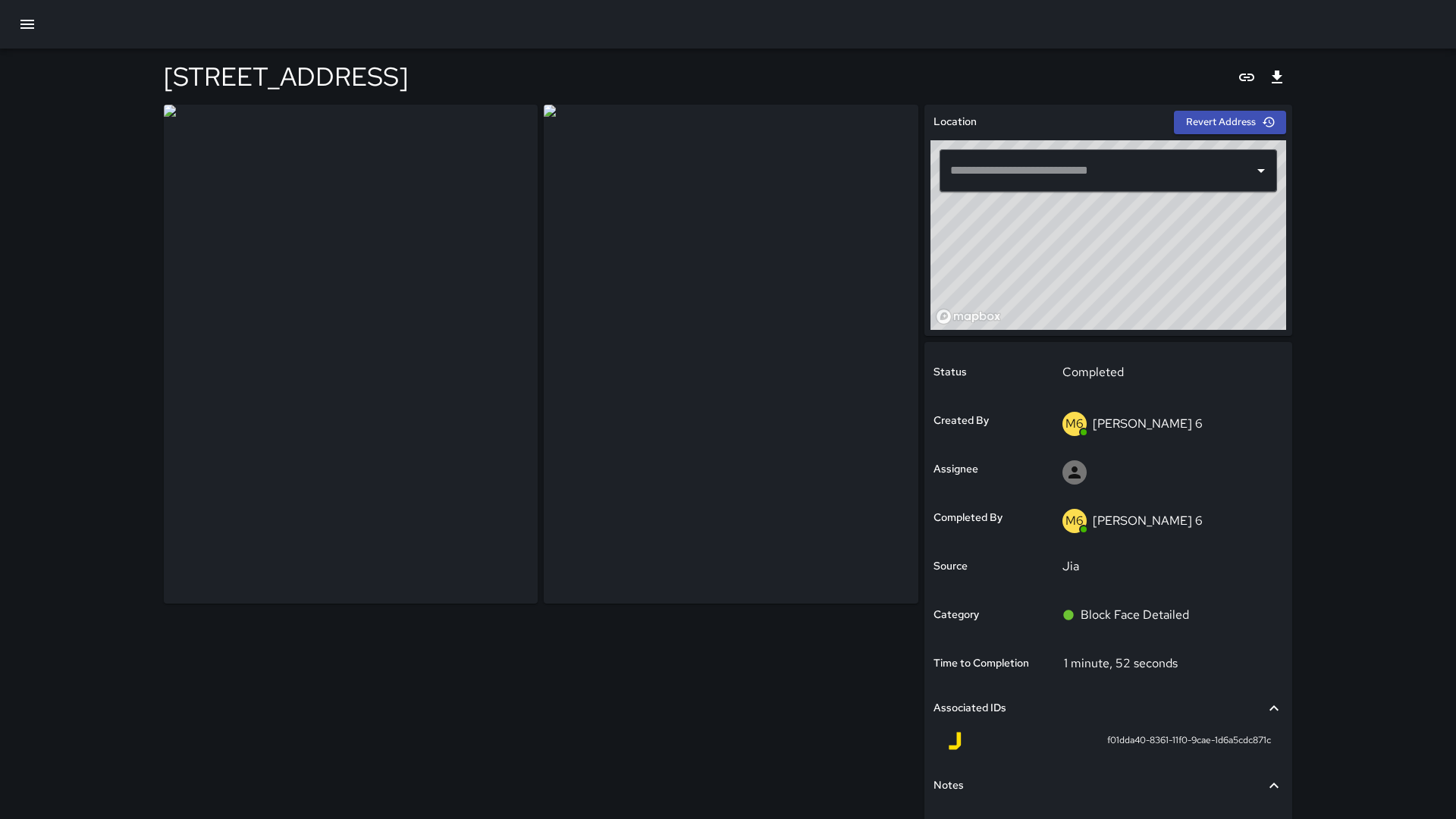
type input "**********"
